Goal: Check status

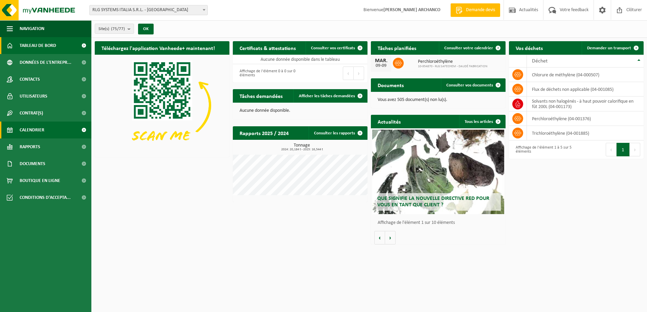
click at [39, 129] on span "Calendrier" at bounding box center [32, 130] width 25 height 17
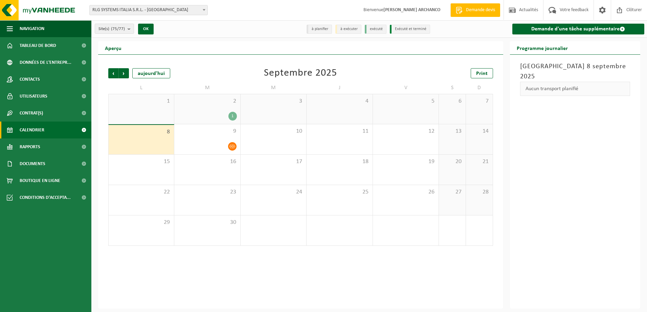
click at [218, 104] on div "2 1" at bounding box center [207, 109] width 66 height 30
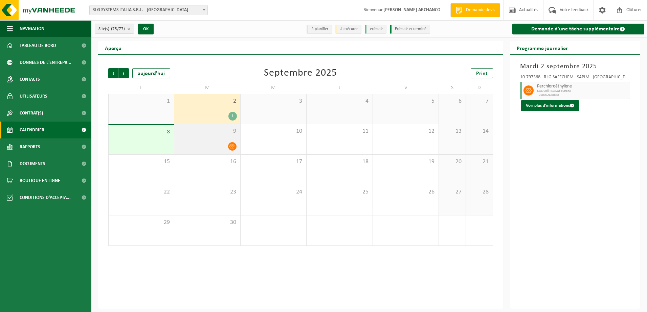
click at [212, 143] on div at bounding box center [207, 146] width 59 height 9
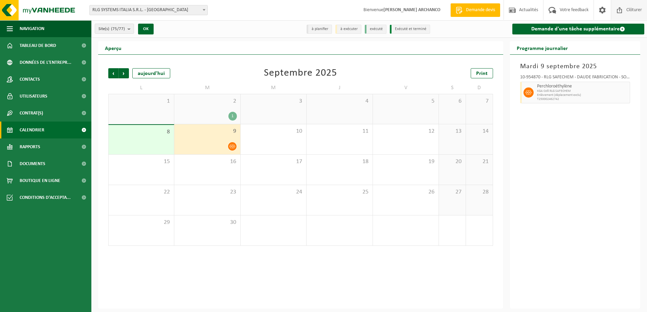
click at [631, 7] on span "Clôturer" at bounding box center [633, 10] width 19 height 20
